Goal: Task Accomplishment & Management: Complete application form

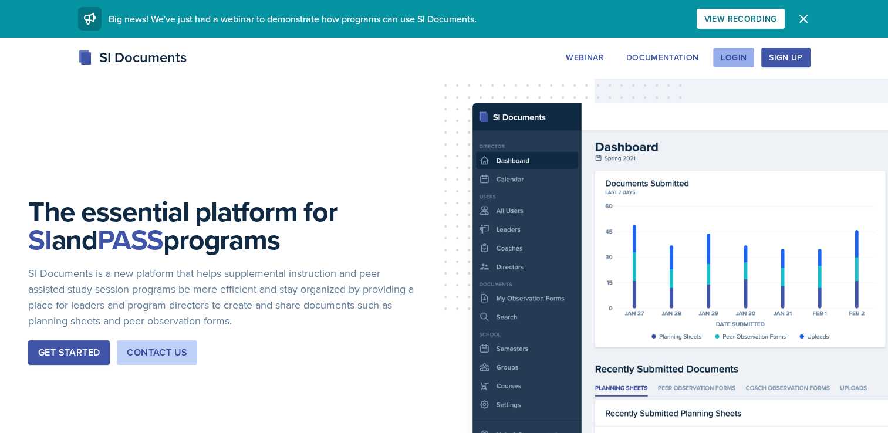
click at [731, 57] on div "Login" at bounding box center [734, 57] width 26 height 9
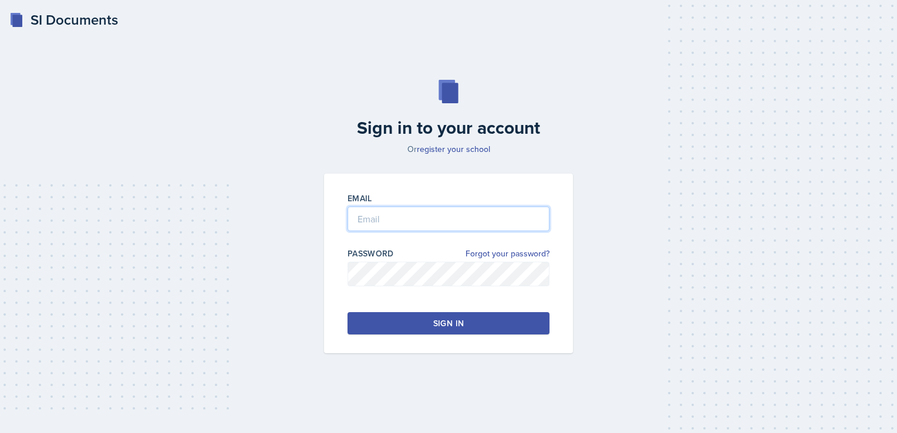
click at [399, 210] on input "email" at bounding box center [449, 219] width 202 height 25
type input "[EMAIL_ADDRESS][DOMAIN_NAME]"
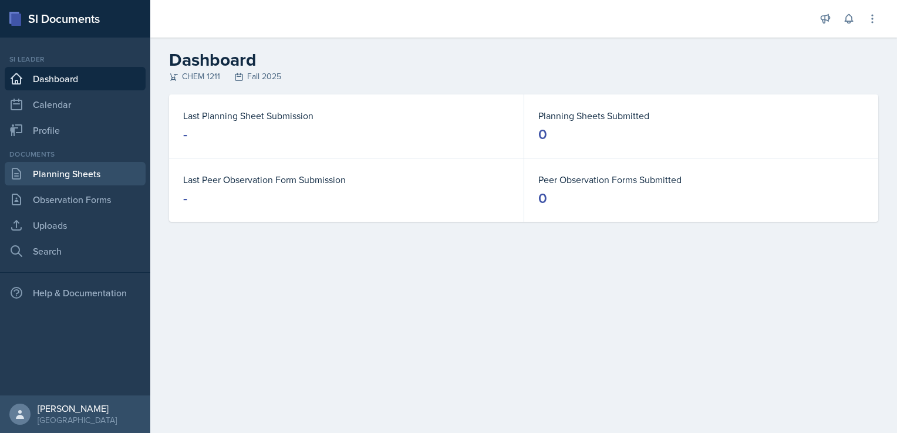
click at [66, 170] on link "Planning Sheets" at bounding box center [75, 173] width 141 height 23
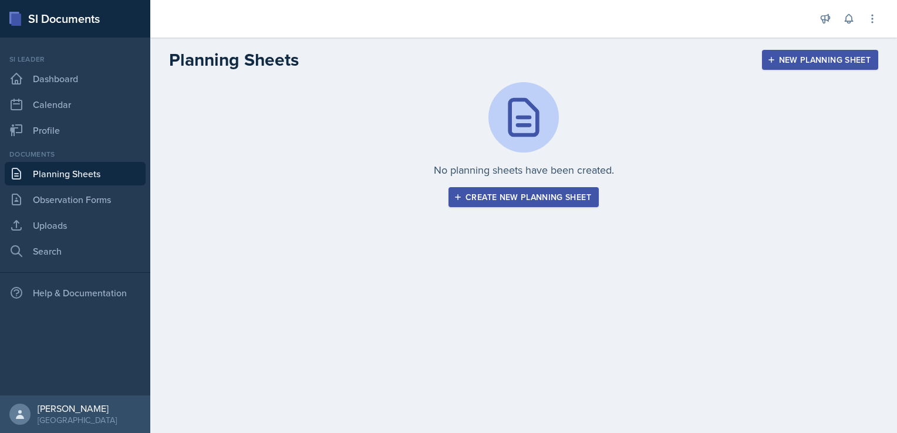
click at [500, 196] on div "Create new planning sheet" at bounding box center [523, 197] width 135 height 9
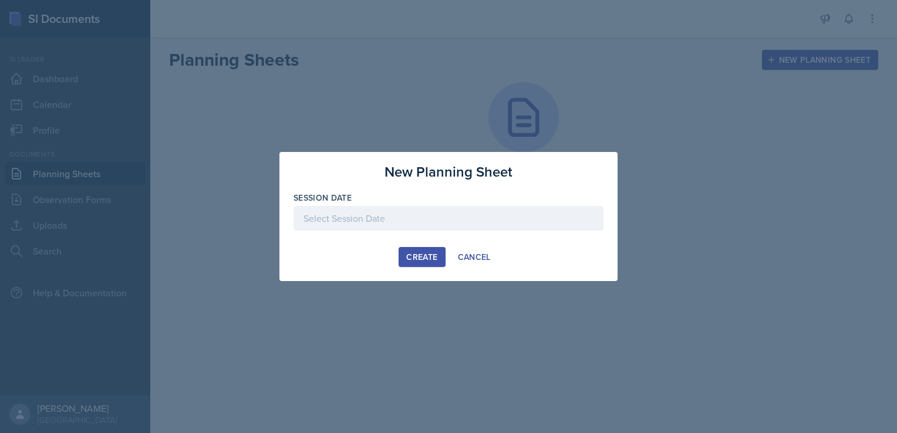
click at [408, 220] on div at bounding box center [449, 218] width 310 height 25
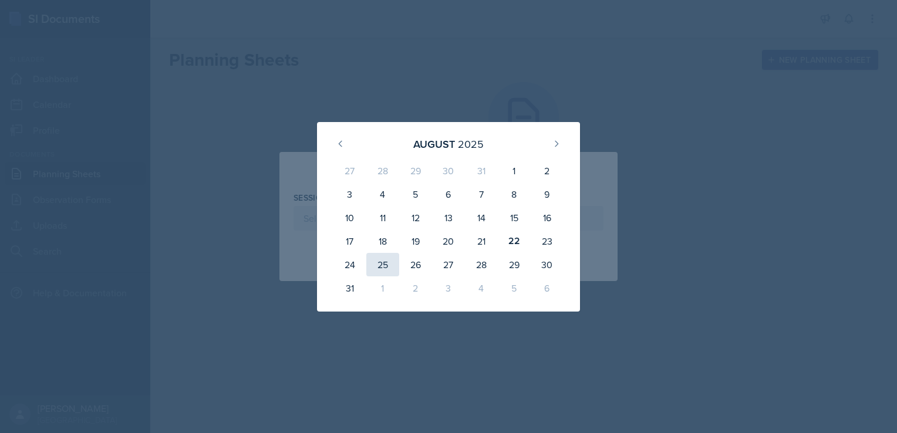
click at [387, 265] on div "25" at bounding box center [382, 264] width 33 height 23
type input "[DATE]"
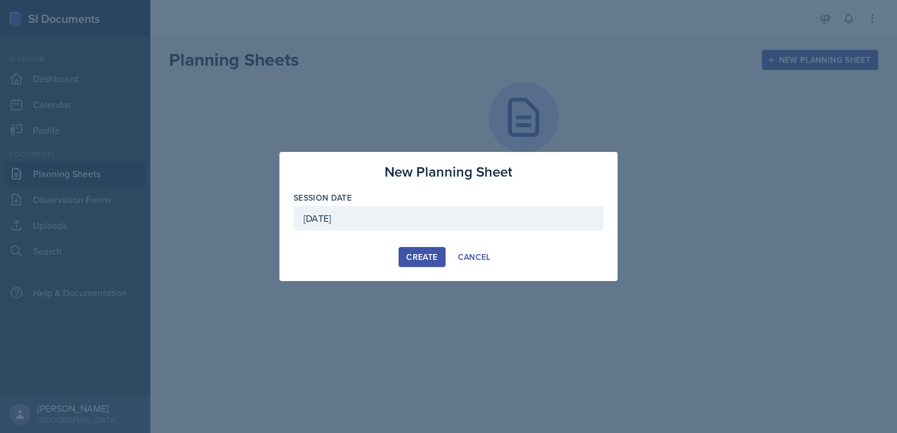
click at [432, 253] on div "Create" at bounding box center [421, 257] width 31 height 9
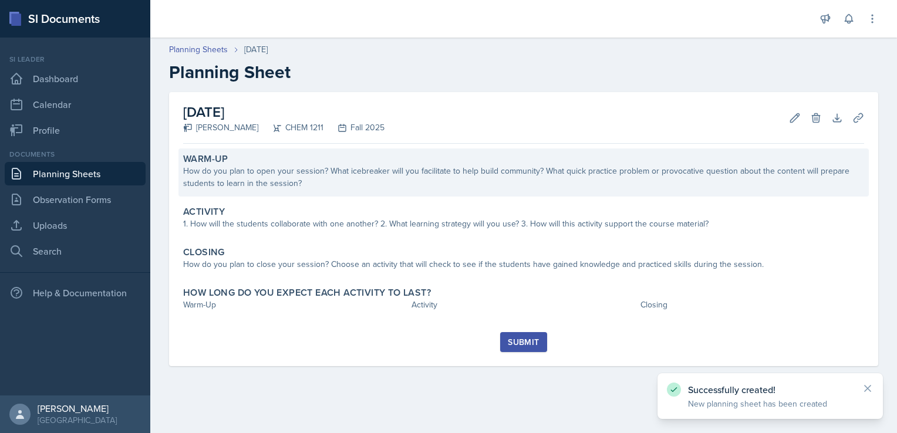
click at [389, 178] on div "How do you plan to open your session? What icebreaker will you facilitate to he…" at bounding box center [523, 177] width 681 height 25
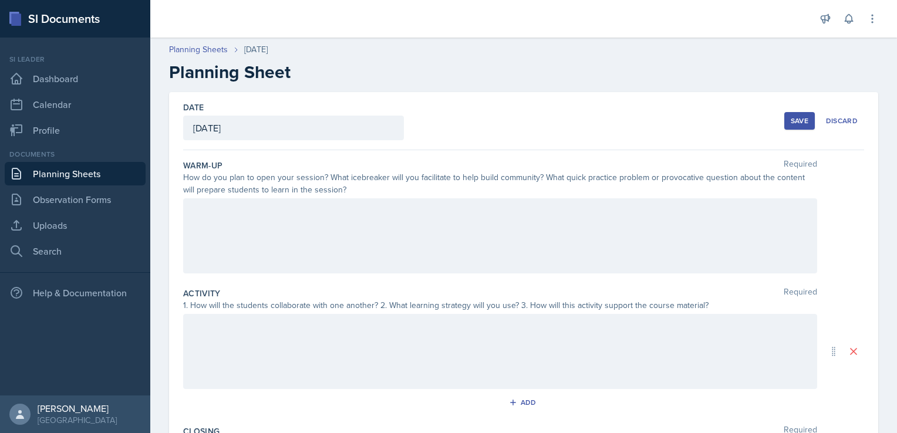
click at [282, 222] on div at bounding box center [500, 235] width 634 height 75
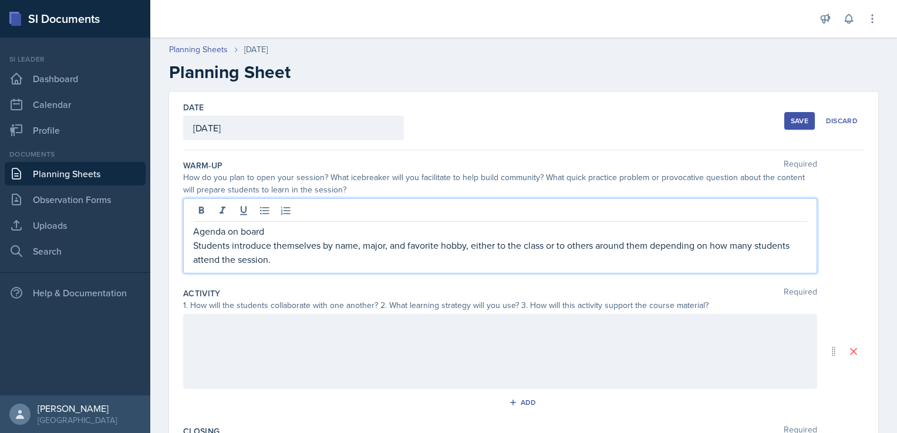
click at [425, 347] on div at bounding box center [500, 351] width 634 height 75
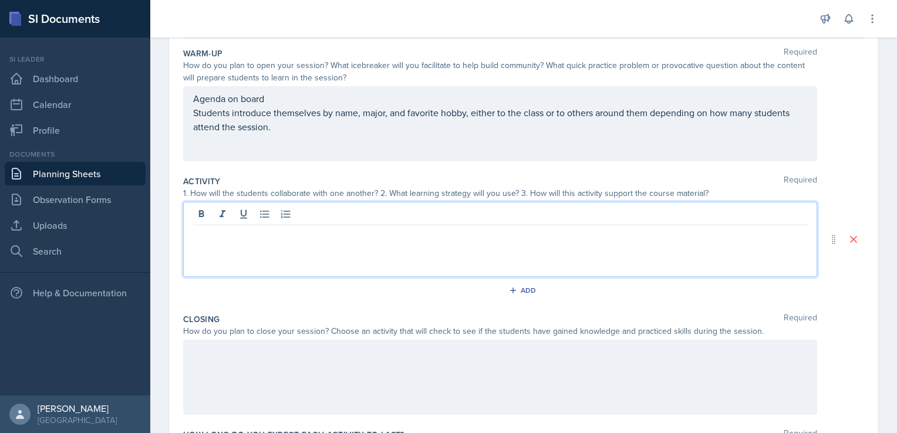
scroll to position [122, 0]
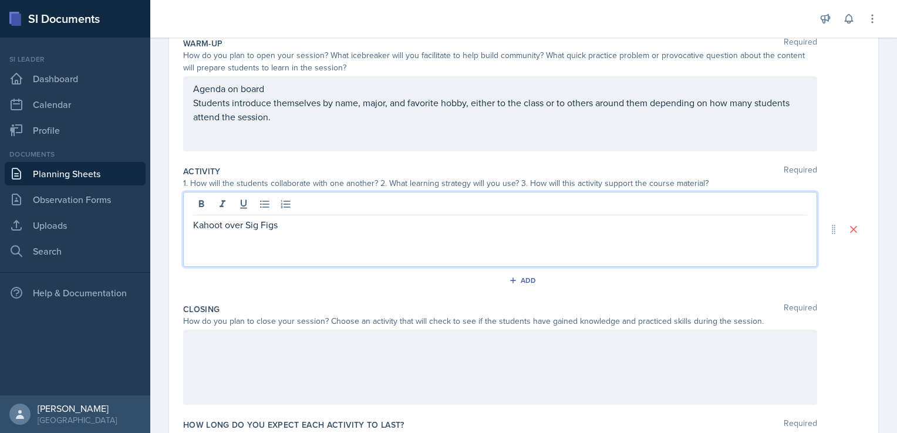
click at [364, 125] on div "Agenda on board Students introduce themselves by name, major, and favorite hobb…" at bounding box center [500, 113] width 634 height 75
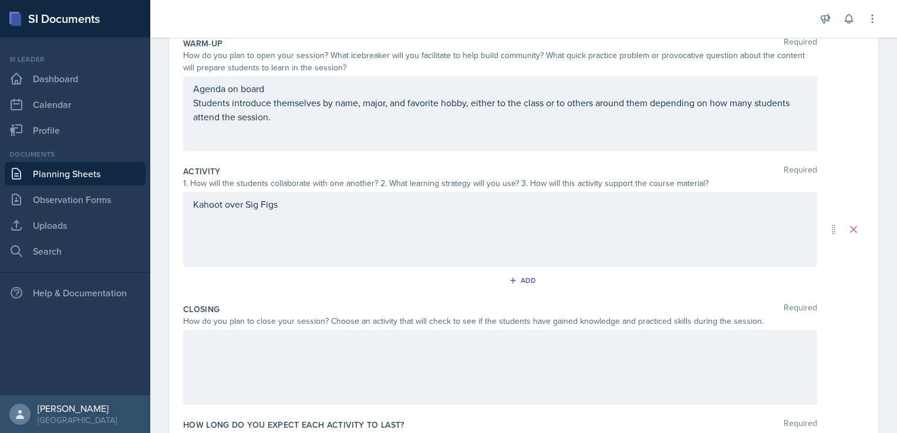
scroll to position [143, 0]
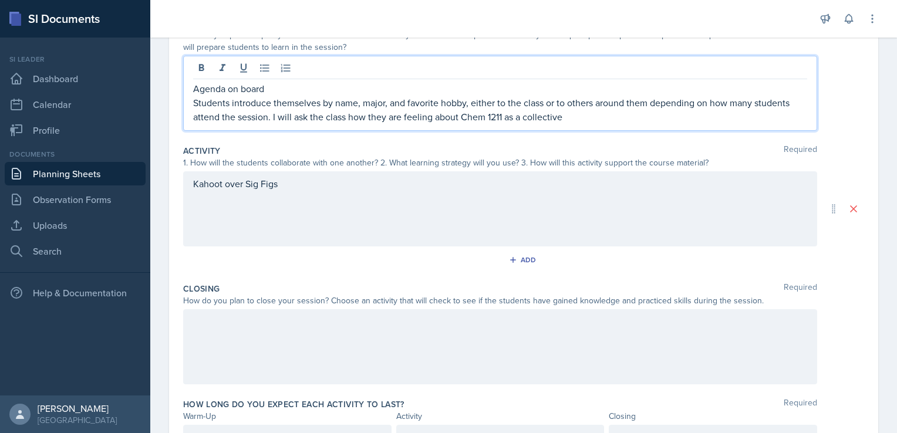
click at [341, 179] on div "Kahoot over Sig Figs" at bounding box center [500, 208] width 634 height 75
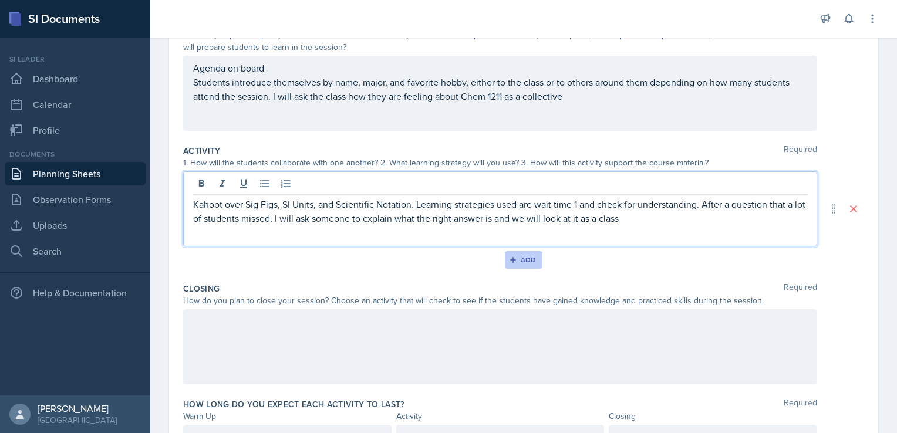
click at [514, 259] on div "Add" at bounding box center [523, 259] width 25 height 9
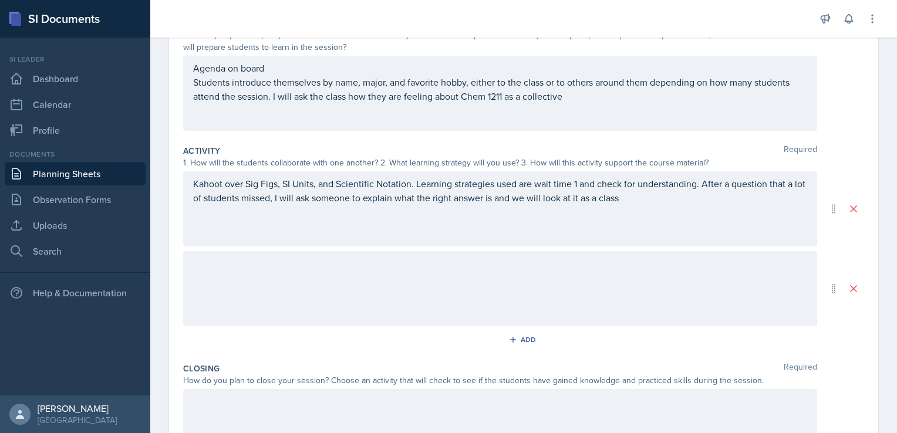
click at [380, 262] on div at bounding box center [500, 288] width 634 height 75
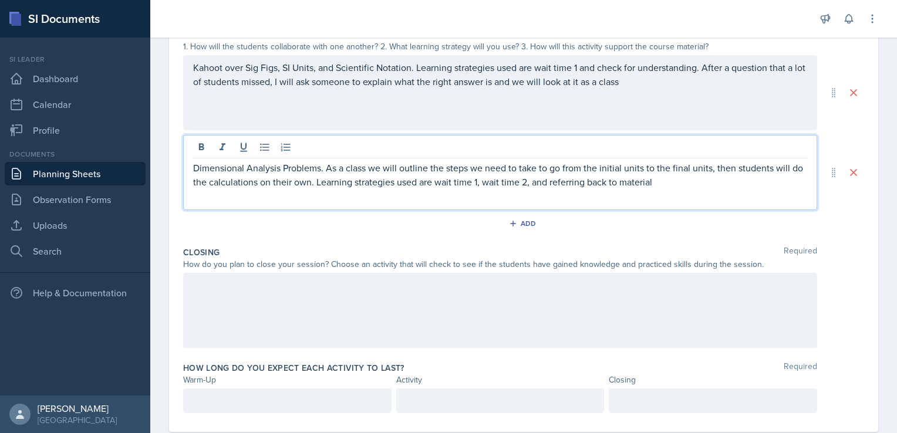
scroll to position [285, 0]
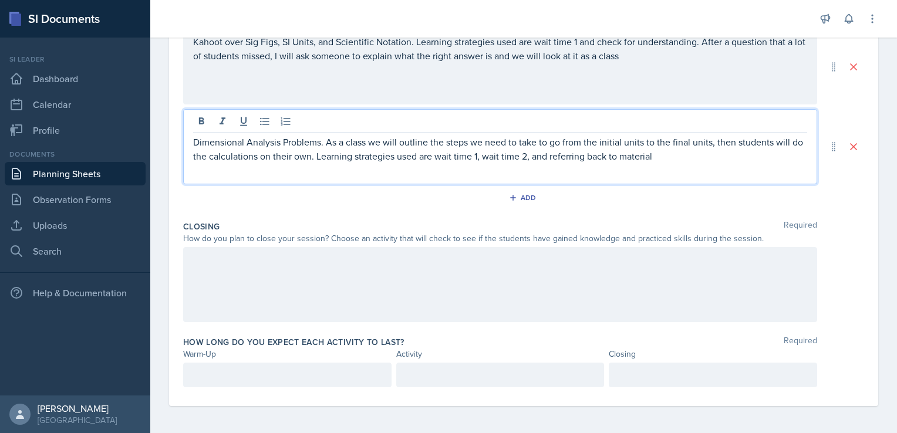
click at [329, 270] on div at bounding box center [500, 284] width 634 height 75
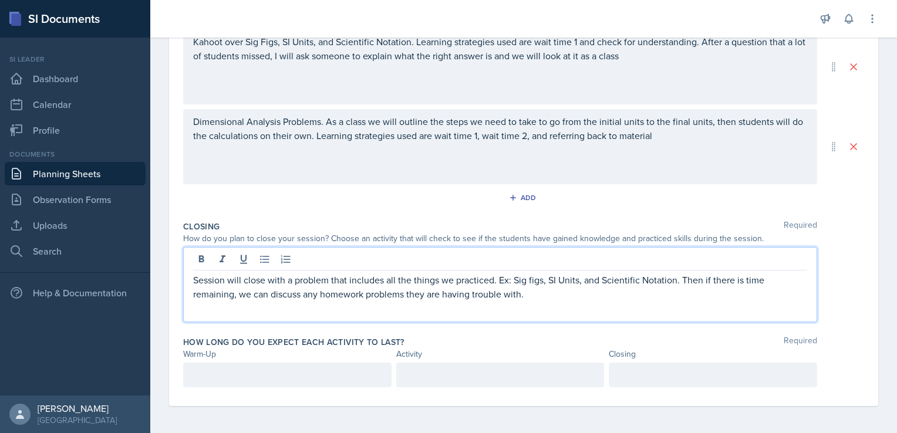
click at [283, 378] on p at bounding box center [287, 375] width 189 height 14
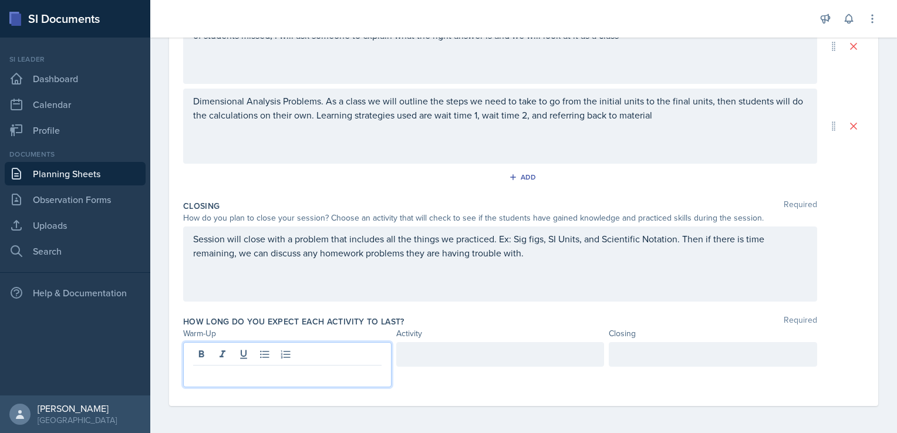
scroll to position [288, 0]
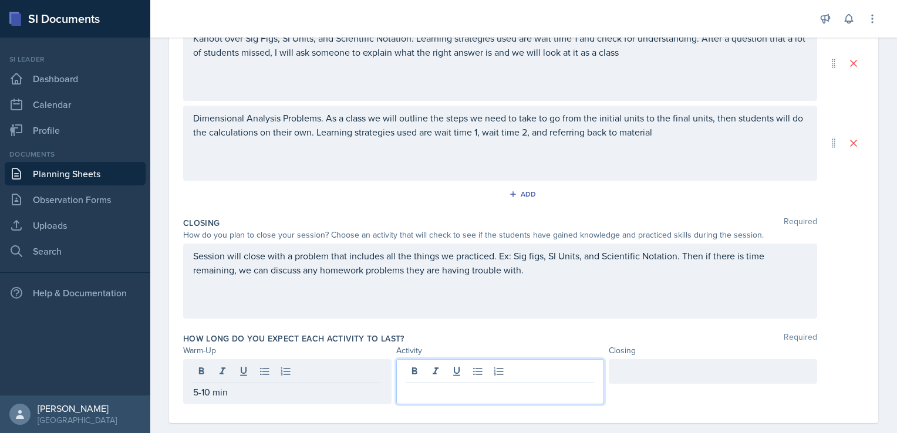
click at [419, 373] on div at bounding box center [500, 381] width 208 height 45
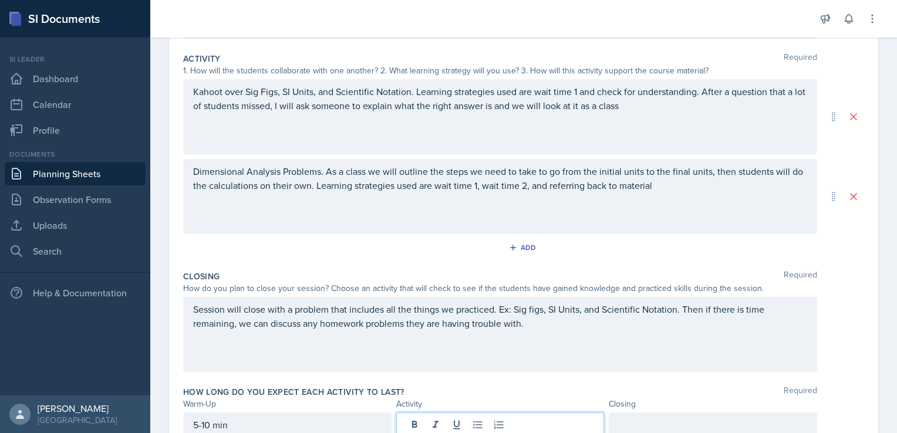
scroll to position [305, 0]
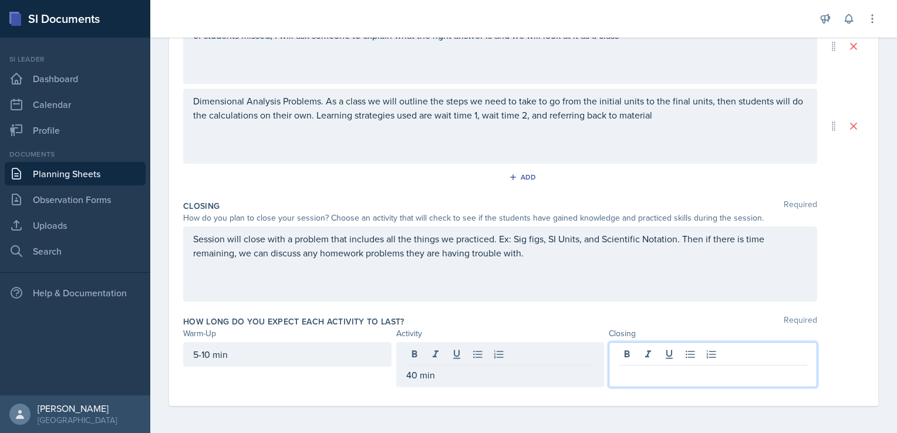
click at [637, 361] on div at bounding box center [713, 364] width 208 height 45
click at [857, 342] on div "Date [DATE] [DATE] 27 28 29 30 31 1 2 3 4 5 6 7 8 9 10 11 12 13 14 15 16 17 18 …" at bounding box center [523, 97] width 709 height 620
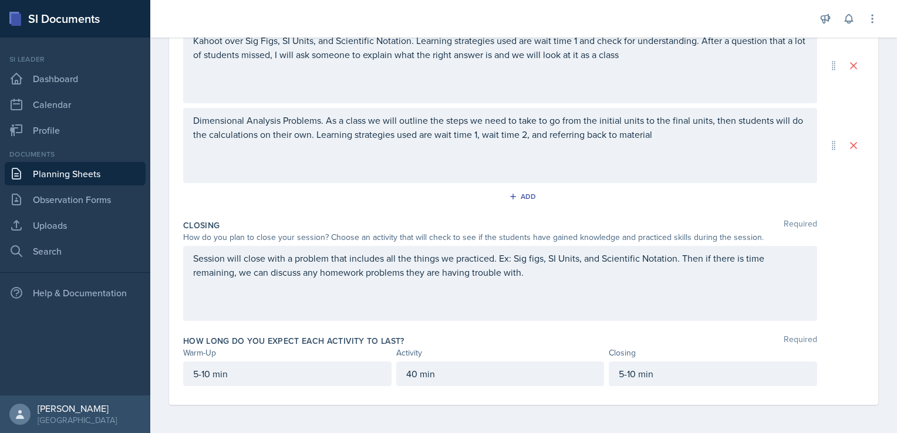
scroll to position [285, 0]
click at [682, 379] on p "5-10 min" at bounding box center [713, 375] width 189 height 14
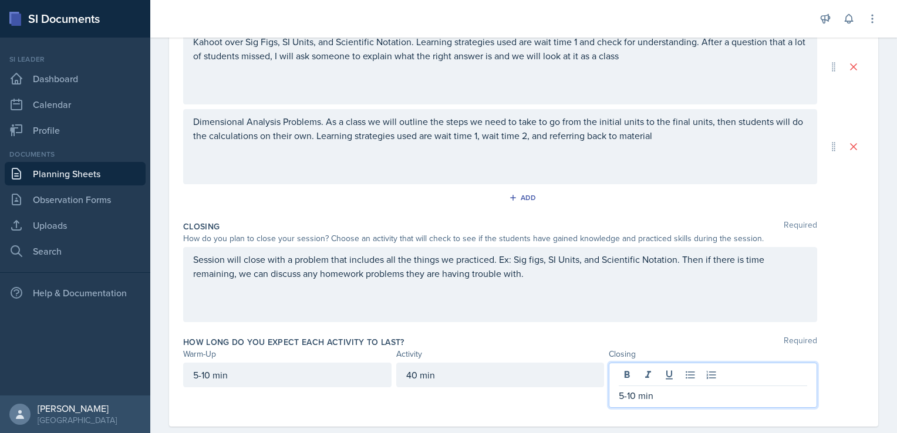
scroll to position [305, 0]
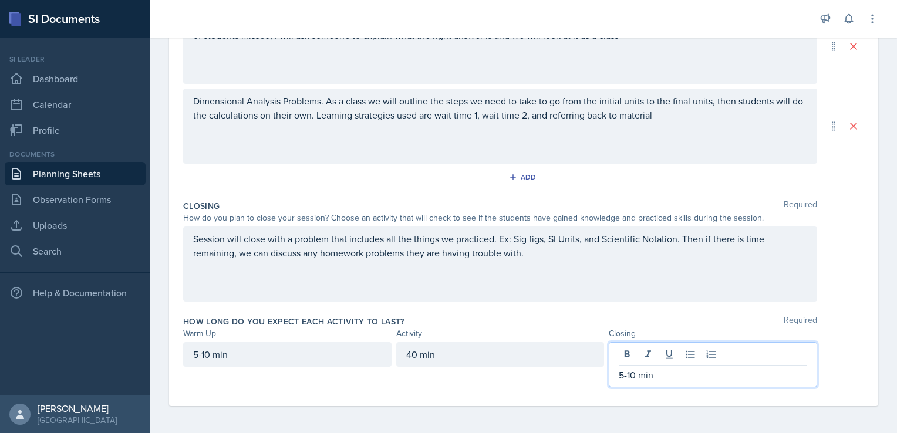
click at [619, 375] on p "5-10 min" at bounding box center [713, 375] width 189 height 14
click at [637, 377] on p "10-10 min" at bounding box center [713, 375] width 189 height 14
click at [556, 367] on div "40 min" at bounding box center [500, 364] width 208 height 45
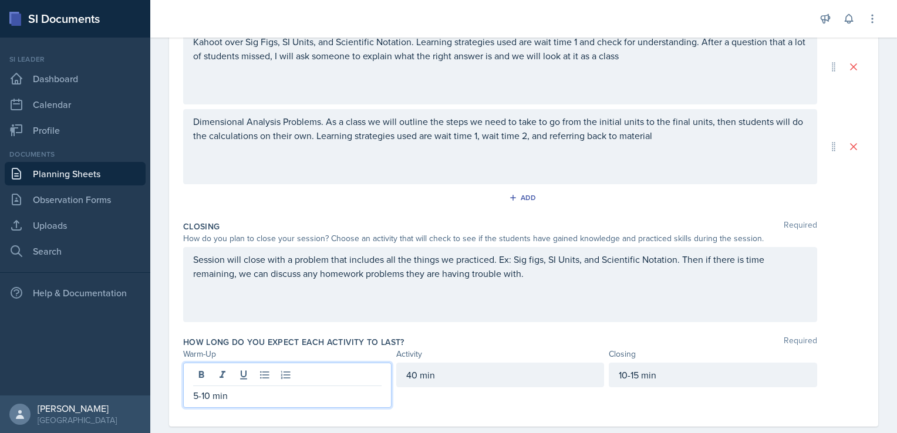
click at [274, 389] on p "5-10 min" at bounding box center [287, 396] width 189 height 14
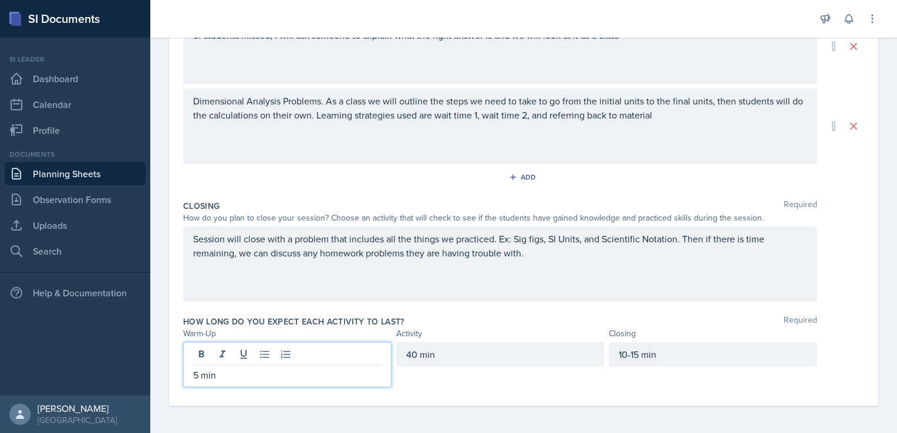
click at [517, 304] on div "Closing Required How do you plan to close your session? Choose an activity that…" at bounding box center [523, 254] width 681 height 116
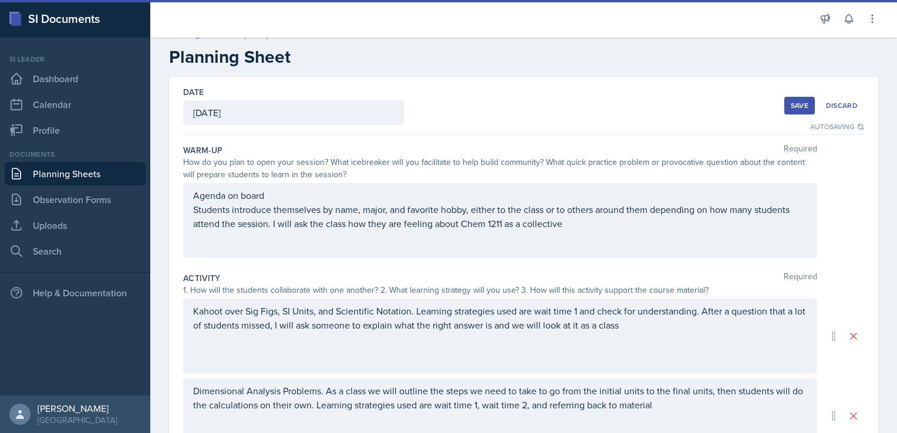
scroll to position [0, 0]
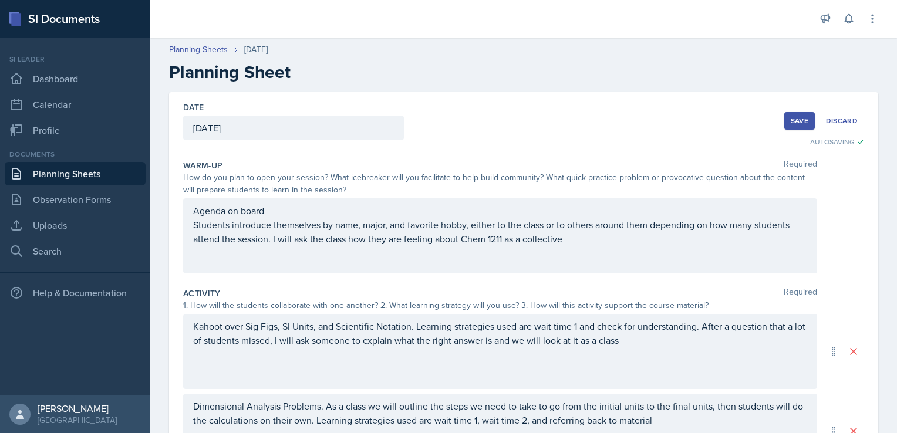
click at [793, 124] on div "Save" at bounding box center [800, 120] width 18 height 9
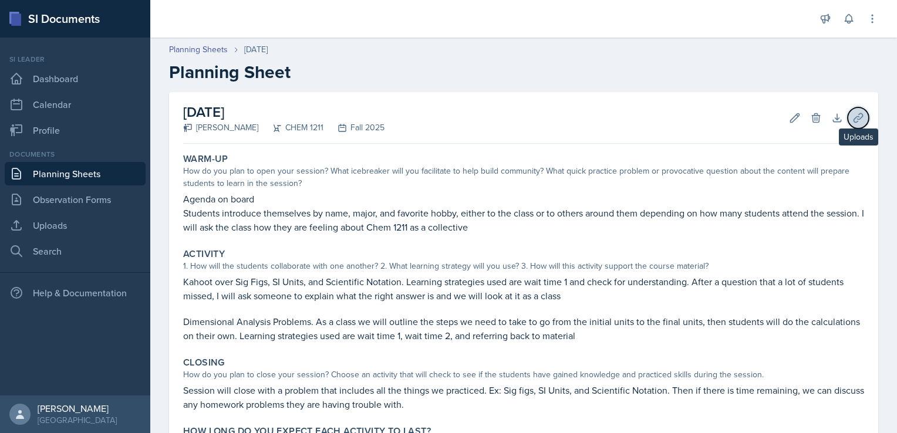
click at [854, 121] on icon at bounding box center [858, 117] width 9 height 9
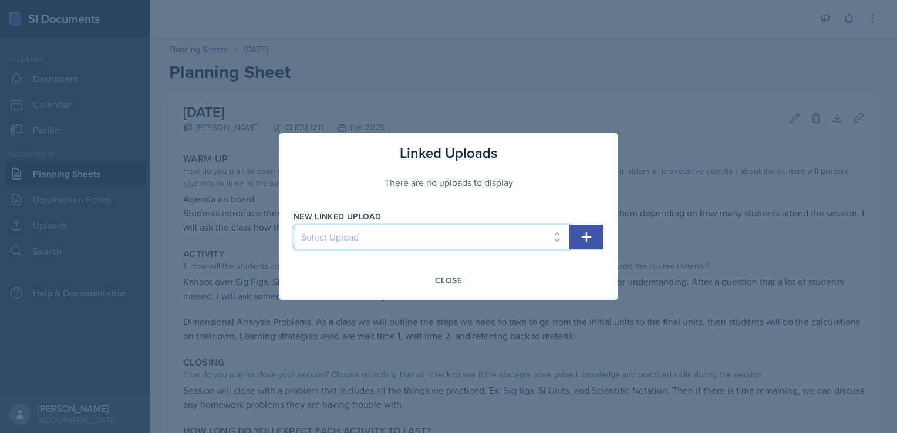
click at [482, 249] on select "Select Upload" at bounding box center [432, 237] width 276 height 25
click at [512, 242] on select "Select Upload" at bounding box center [432, 237] width 276 height 25
click at [583, 241] on icon "button" at bounding box center [587, 237] width 14 height 14
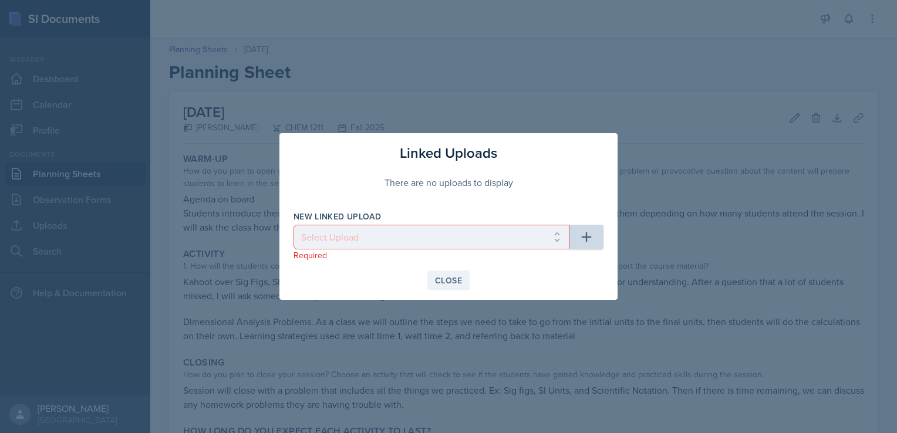
click at [435, 284] on button "Close" at bounding box center [449, 281] width 42 height 20
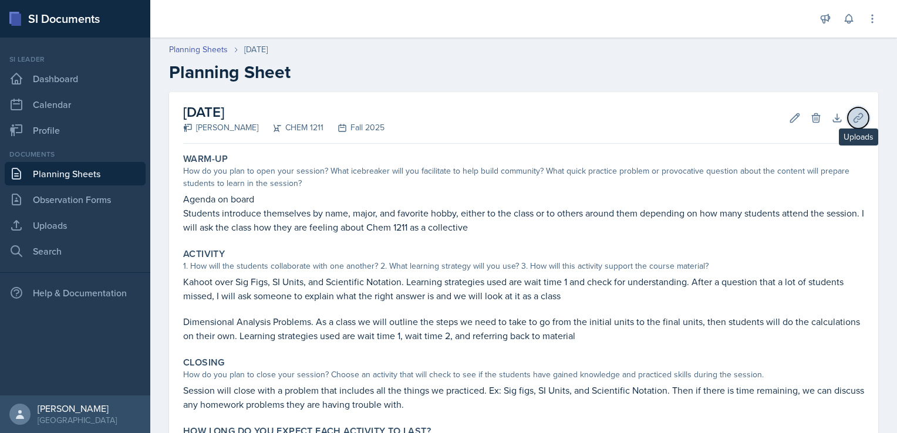
click at [854, 117] on icon at bounding box center [858, 117] width 9 height 9
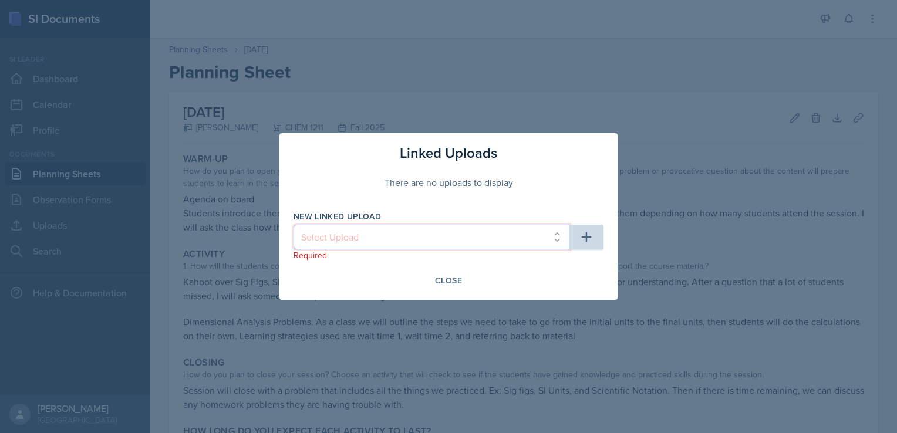
click at [449, 238] on select "Select Upload" at bounding box center [432, 237] width 276 height 25
click at [477, 247] on select "Select Upload" at bounding box center [432, 237] width 276 height 25
click at [455, 276] on div "Close" at bounding box center [448, 280] width 27 height 9
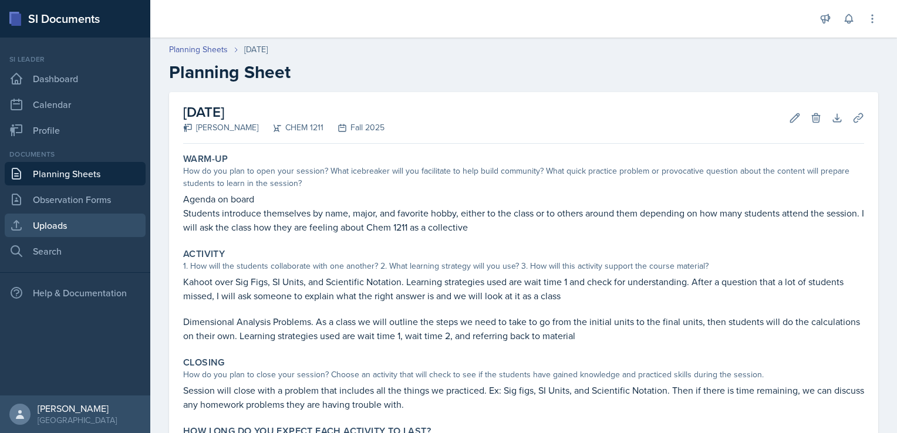
click at [54, 227] on link "Uploads" at bounding box center [75, 225] width 141 height 23
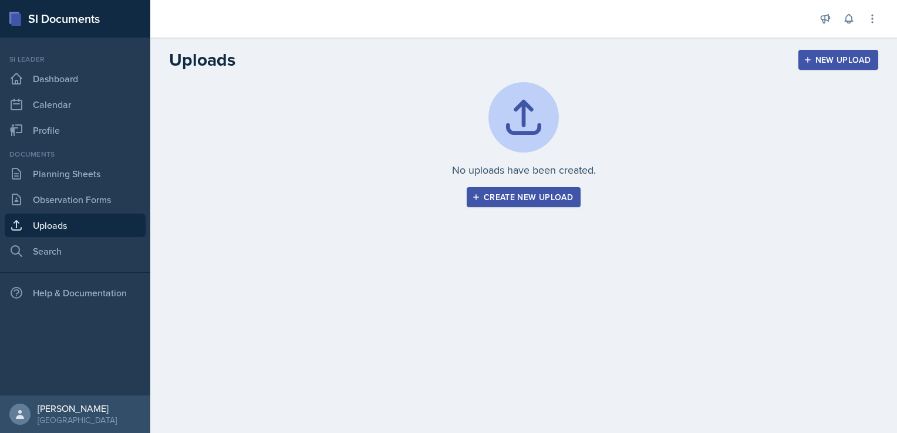
click at [508, 193] on div "Create new upload" at bounding box center [523, 197] width 99 height 9
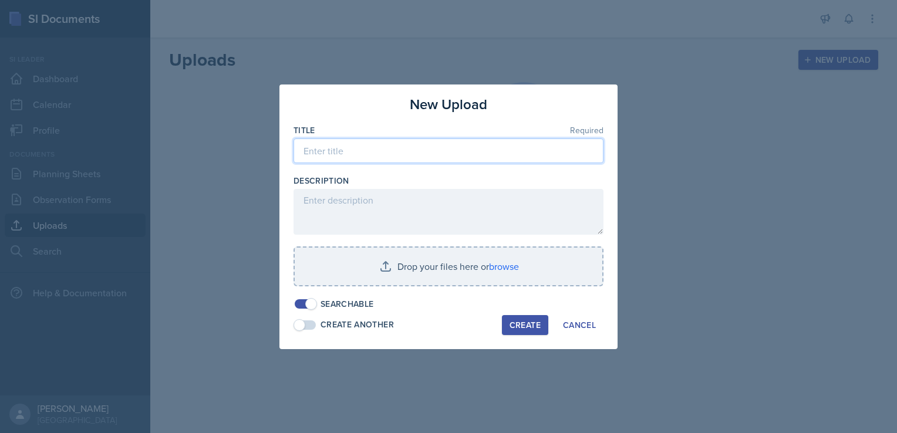
click at [409, 152] on input at bounding box center [449, 151] width 310 height 25
type input "SI Session 1 PP"
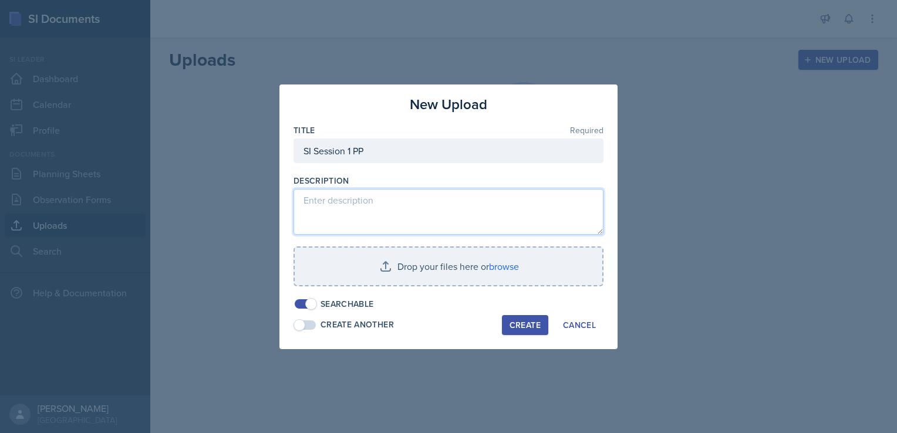
click at [386, 206] on textarea at bounding box center [449, 212] width 310 height 46
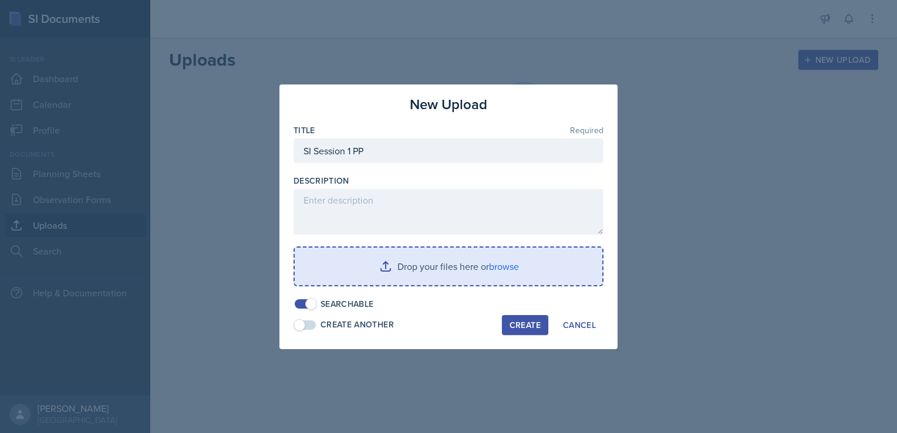
click at [509, 269] on input "file" at bounding box center [449, 267] width 308 height 38
click at [504, 275] on input "file" at bounding box center [449, 267] width 308 height 38
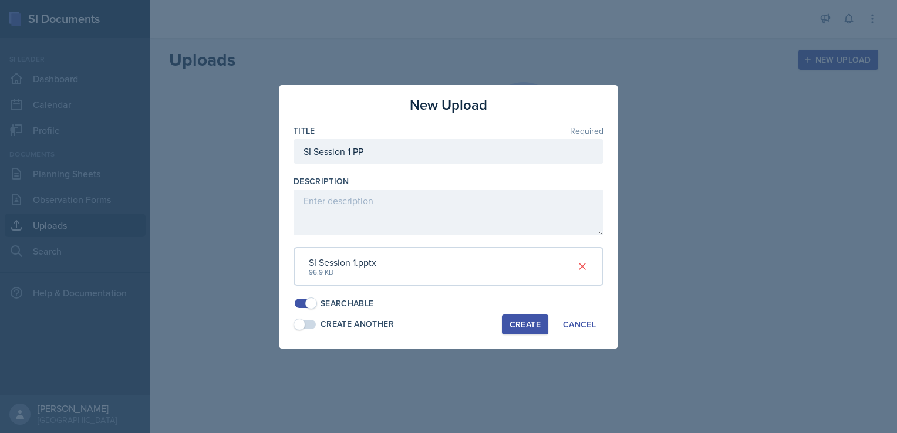
click at [523, 325] on div "Create" at bounding box center [525, 324] width 31 height 9
click at [533, 323] on div "Create" at bounding box center [525, 324] width 31 height 9
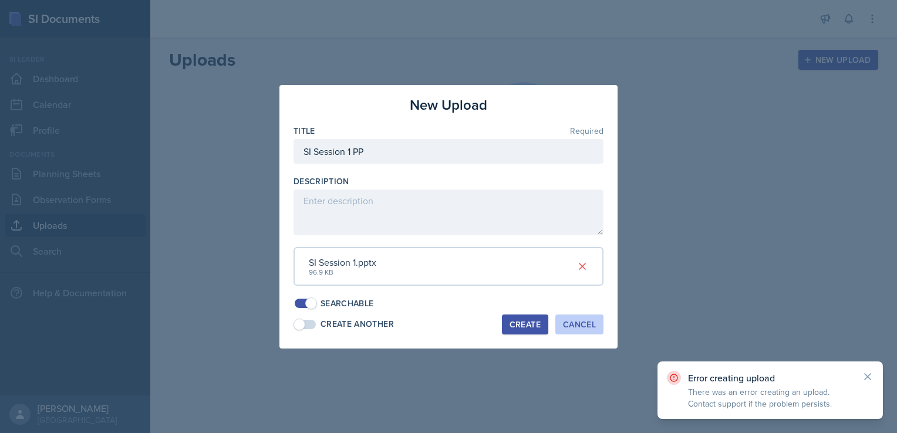
click at [595, 329] on div "Cancel" at bounding box center [579, 324] width 33 height 9
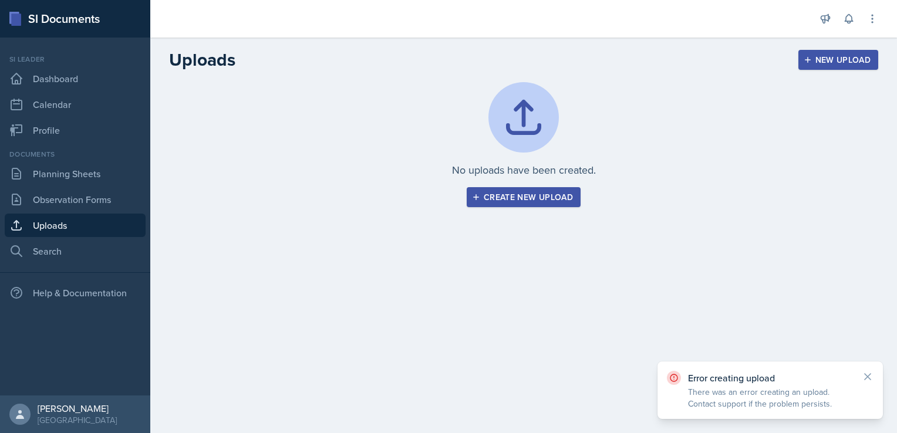
click at [552, 203] on button "Create new upload" at bounding box center [524, 197] width 114 height 20
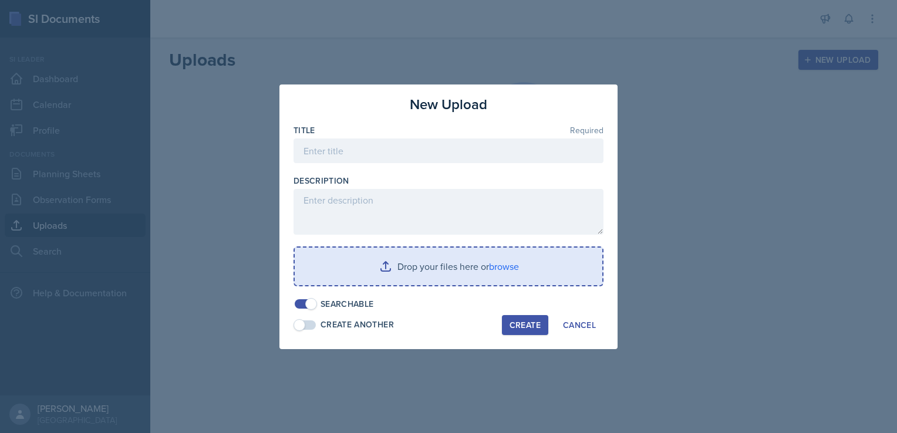
click at [496, 267] on input "file" at bounding box center [449, 267] width 308 height 38
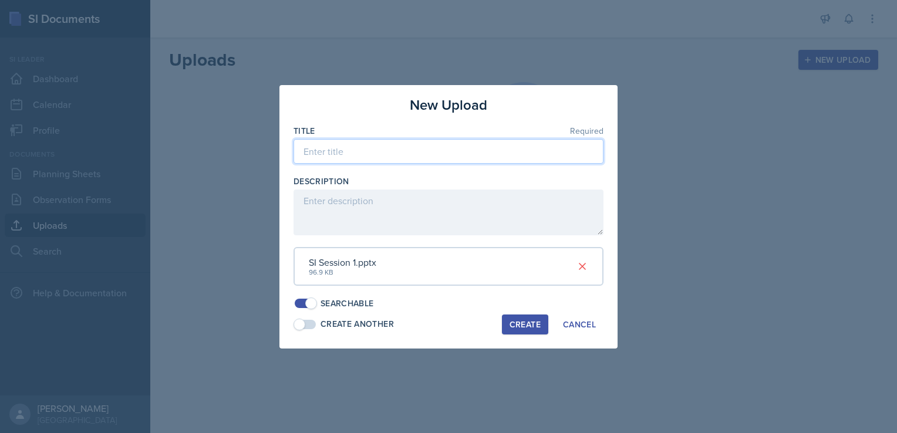
click at [392, 154] on input at bounding box center [449, 151] width 310 height 25
type input "SI Session 1 PPT"
click at [523, 328] on div "Create" at bounding box center [525, 324] width 31 height 9
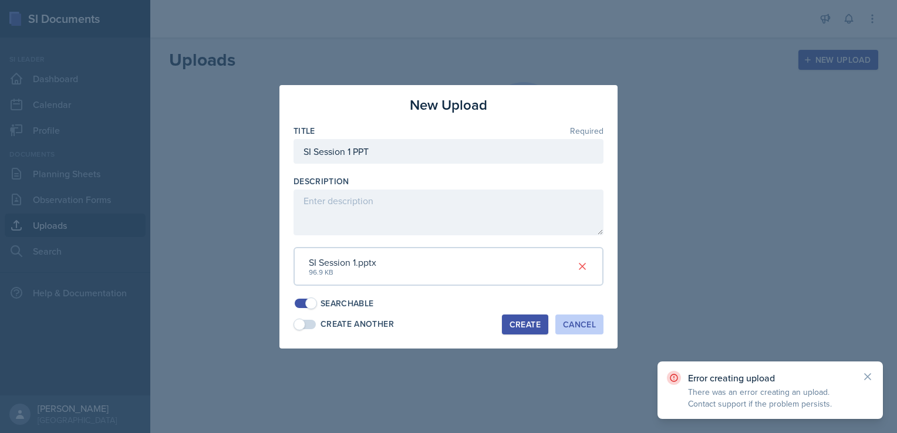
click at [601, 328] on button "Cancel" at bounding box center [580, 325] width 48 height 20
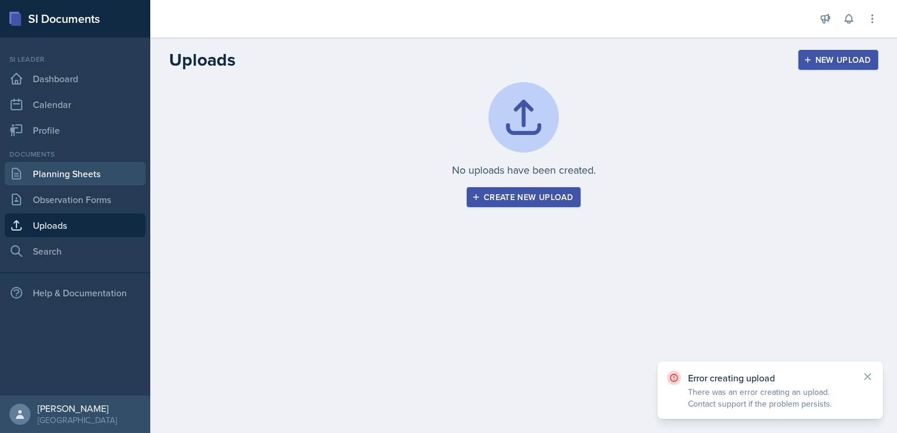
click at [80, 178] on link "Planning Sheets" at bounding box center [75, 173] width 141 height 23
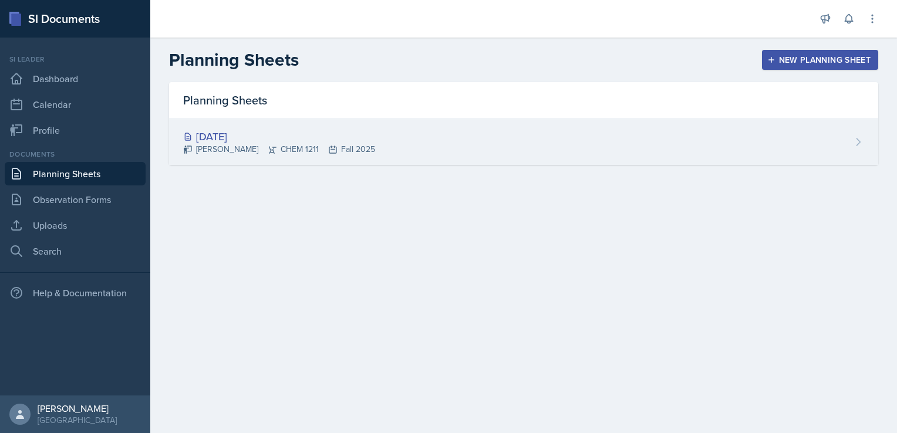
click at [453, 142] on div "[DATE] [PERSON_NAME] CHEM 1211 Fall 2025" at bounding box center [523, 142] width 709 height 46
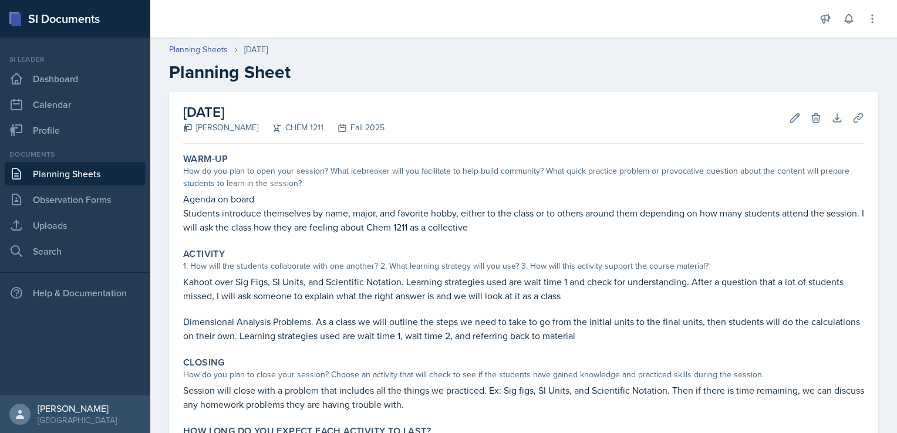
scroll to position [113, 0]
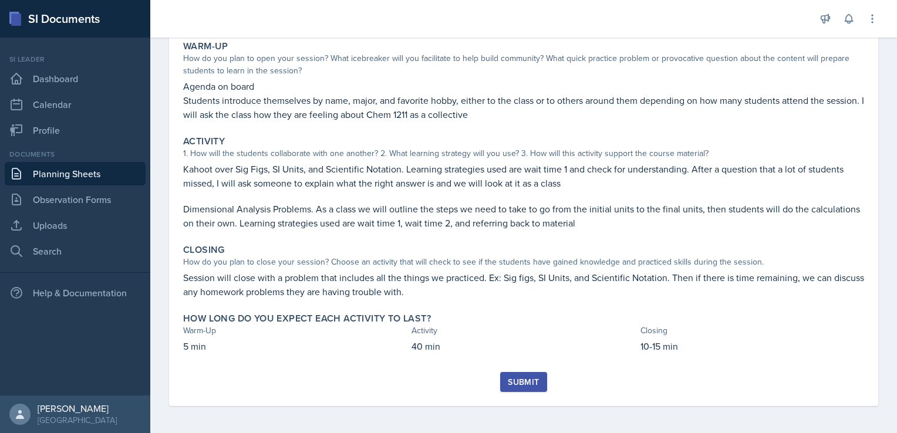
click at [523, 379] on div "Submit" at bounding box center [523, 382] width 31 height 9
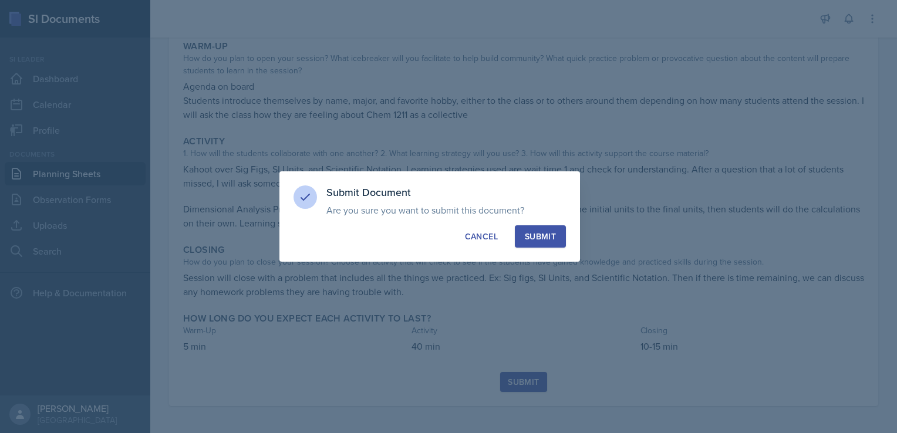
click at [544, 234] on div "Submit" at bounding box center [540, 237] width 31 height 12
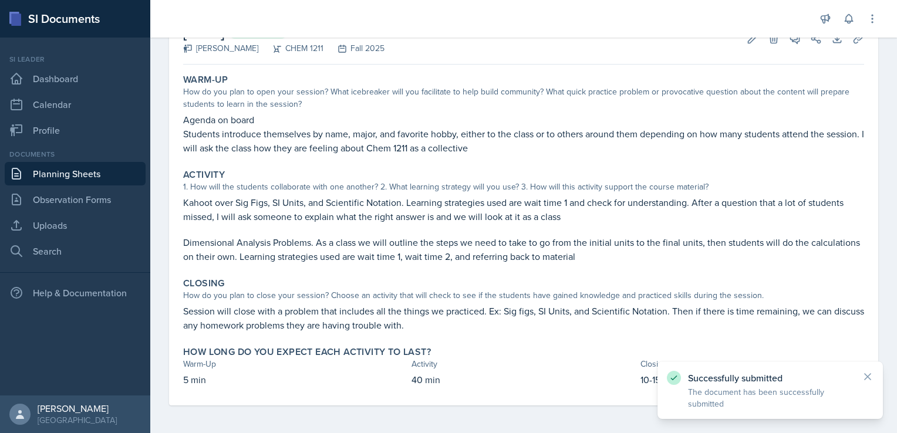
scroll to position [0, 0]
